Goal: Task Accomplishment & Management: Manage account settings

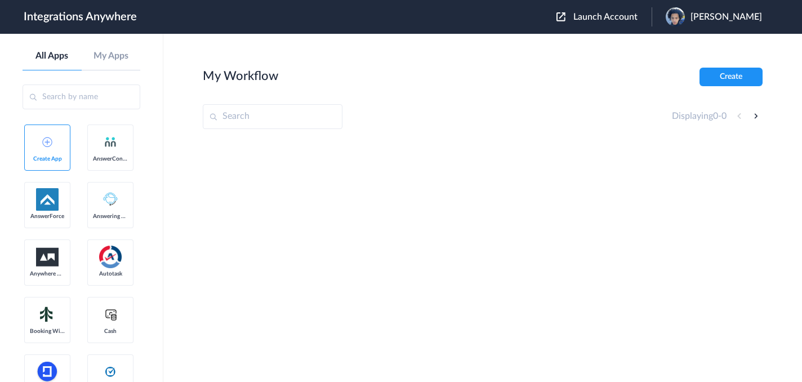
click at [590, 16] on span "Launch Account" at bounding box center [605, 16] width 64 height 9
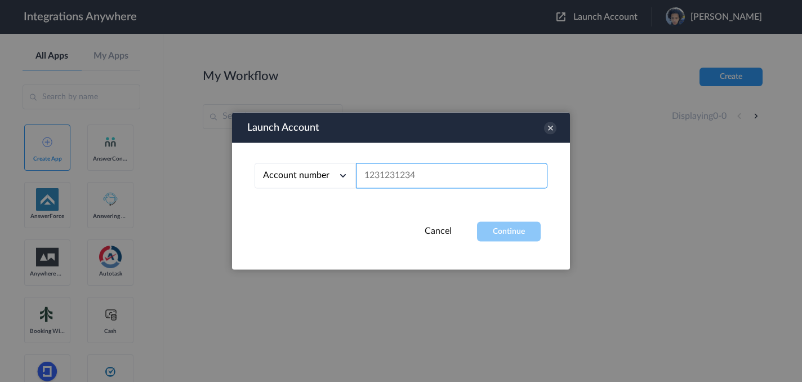
click at [442, 183] on input "text" at bounding box center [452, 175] width 192 height 25
paste input "8663991577"
type input "8663991577"
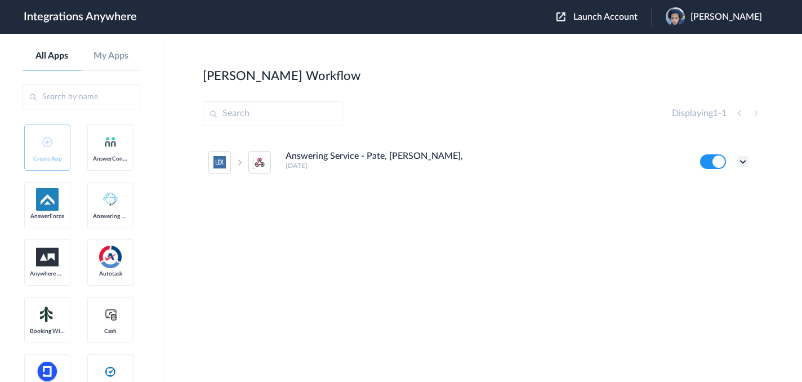
click at [745, 163] on icon at bounding box center [742, 161] width 11 height 11
click at [717, 210] on link "Task history" at bounding box center [711, 208] width 54 height 8
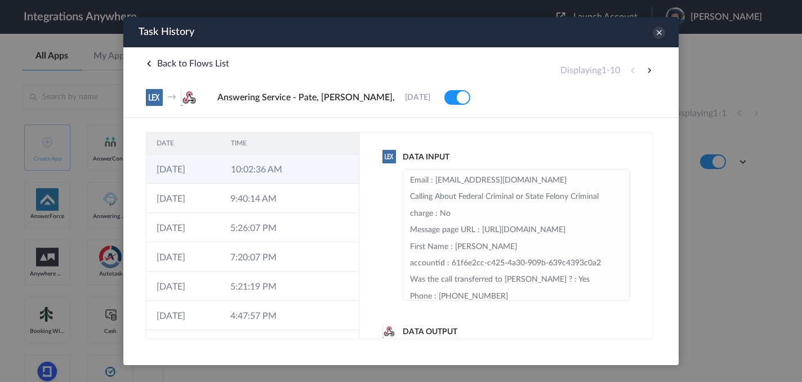
click at [317, 166] on td at bounding box center [338, 168] width 43 height 29
click at [664, 32] on icon at bounding box center [659, 32] width 12 height 12
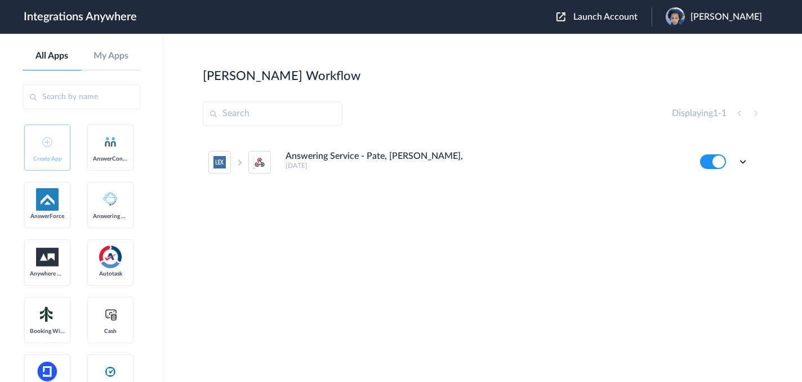
click at [749, 159] on ul "Answering Service - Pate, Johnson, 4 years ago Edit Task history Delete" at bounding box center [479, 162] width 552 height 50
click at [741, 162] on icon at bounding box center [742, 161] width 11 height 11
click at [715, 189] on li "Edit" at bounding box center [711, 187] width 73 height 21
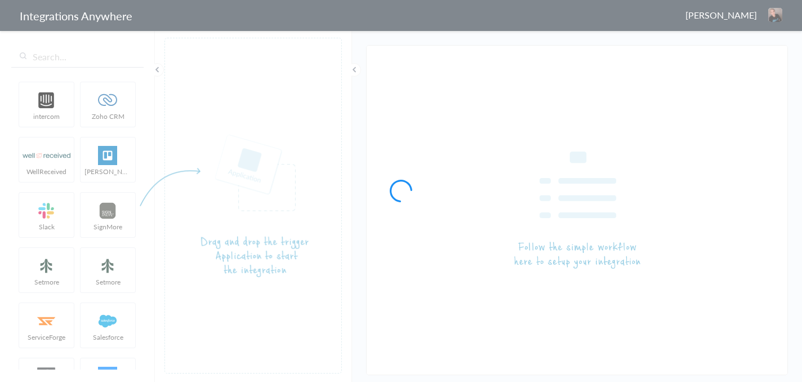
type input "Answering Service - Pate, [PERSON_NAME],"
